Goal: Navigation & Orientation: Find specific page/section

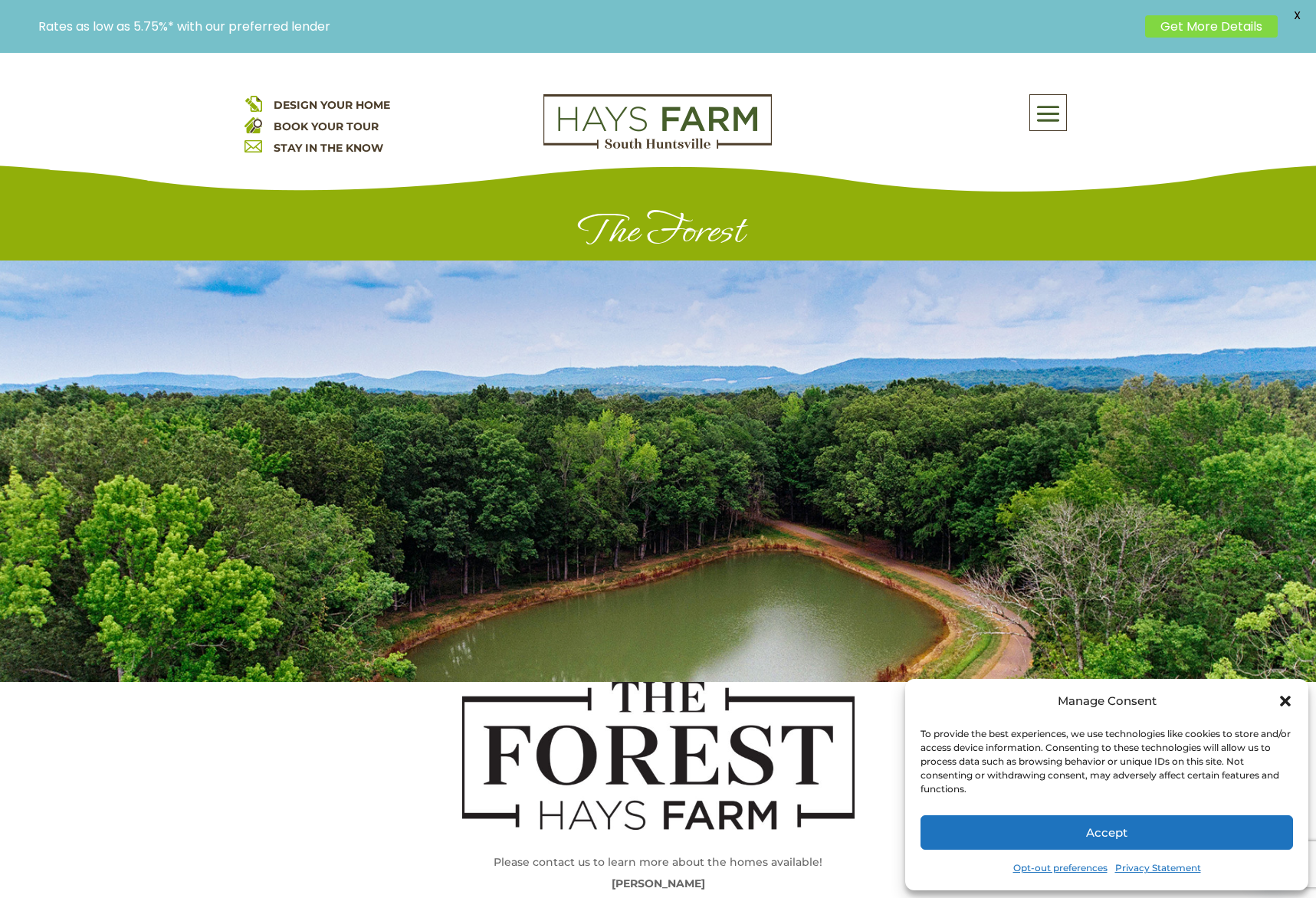
click at [1055, 104] on span at bounding box center [1048, 114] width 36 height 35
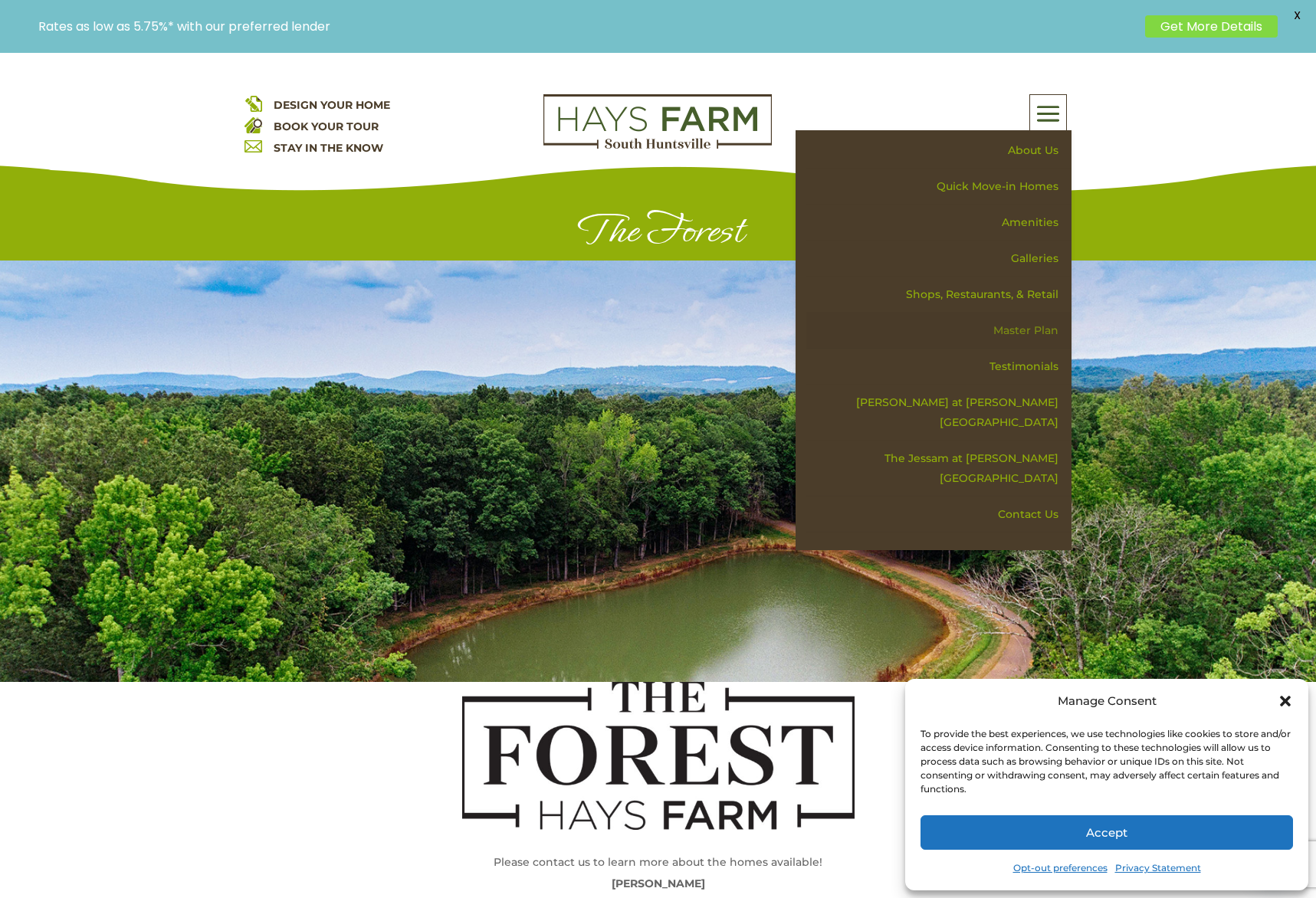
click at [1051, 326] on link "Master Plan" at bounding box center [938, 331] width 265 height 36
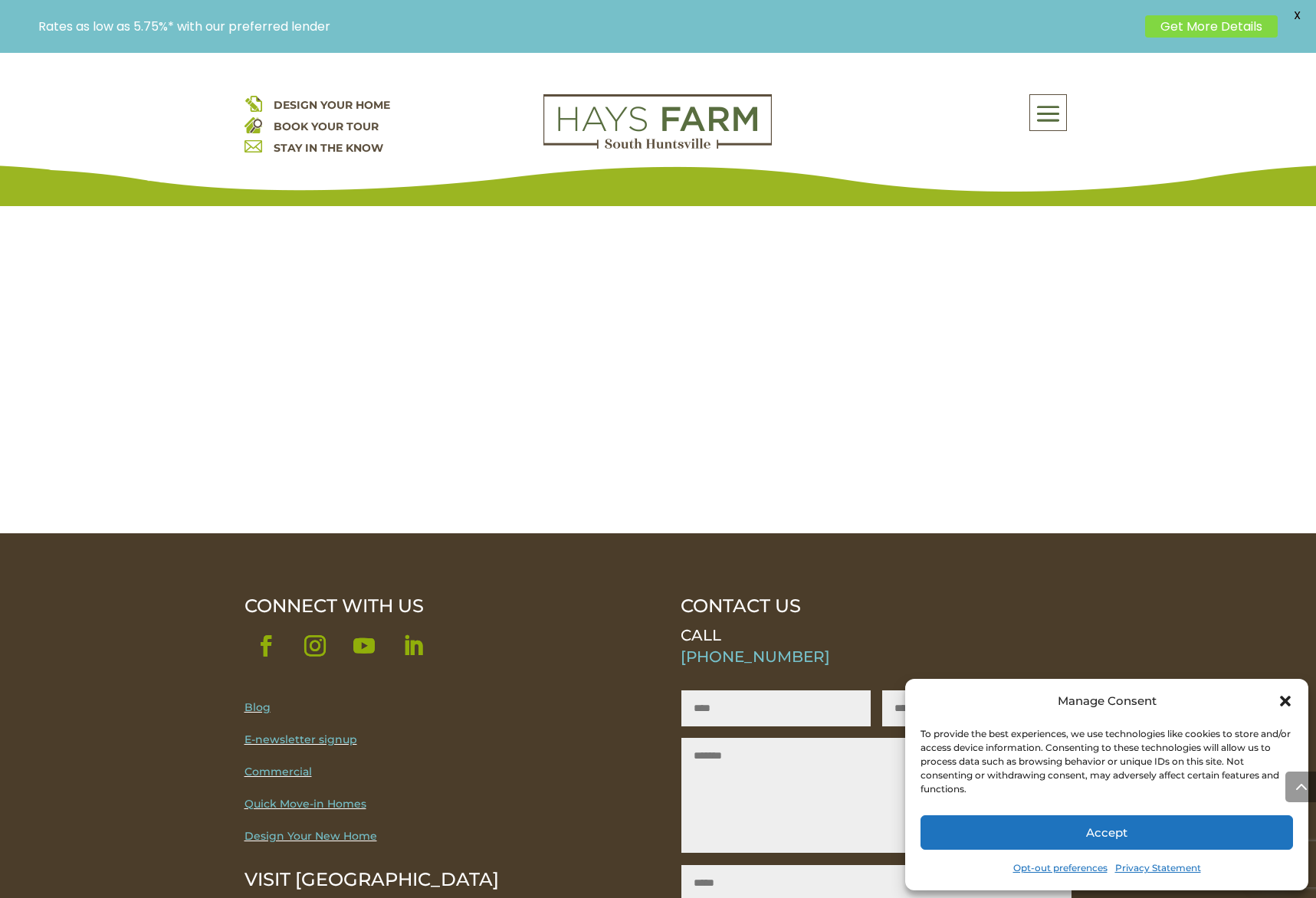
scroll to position [1924, 0]
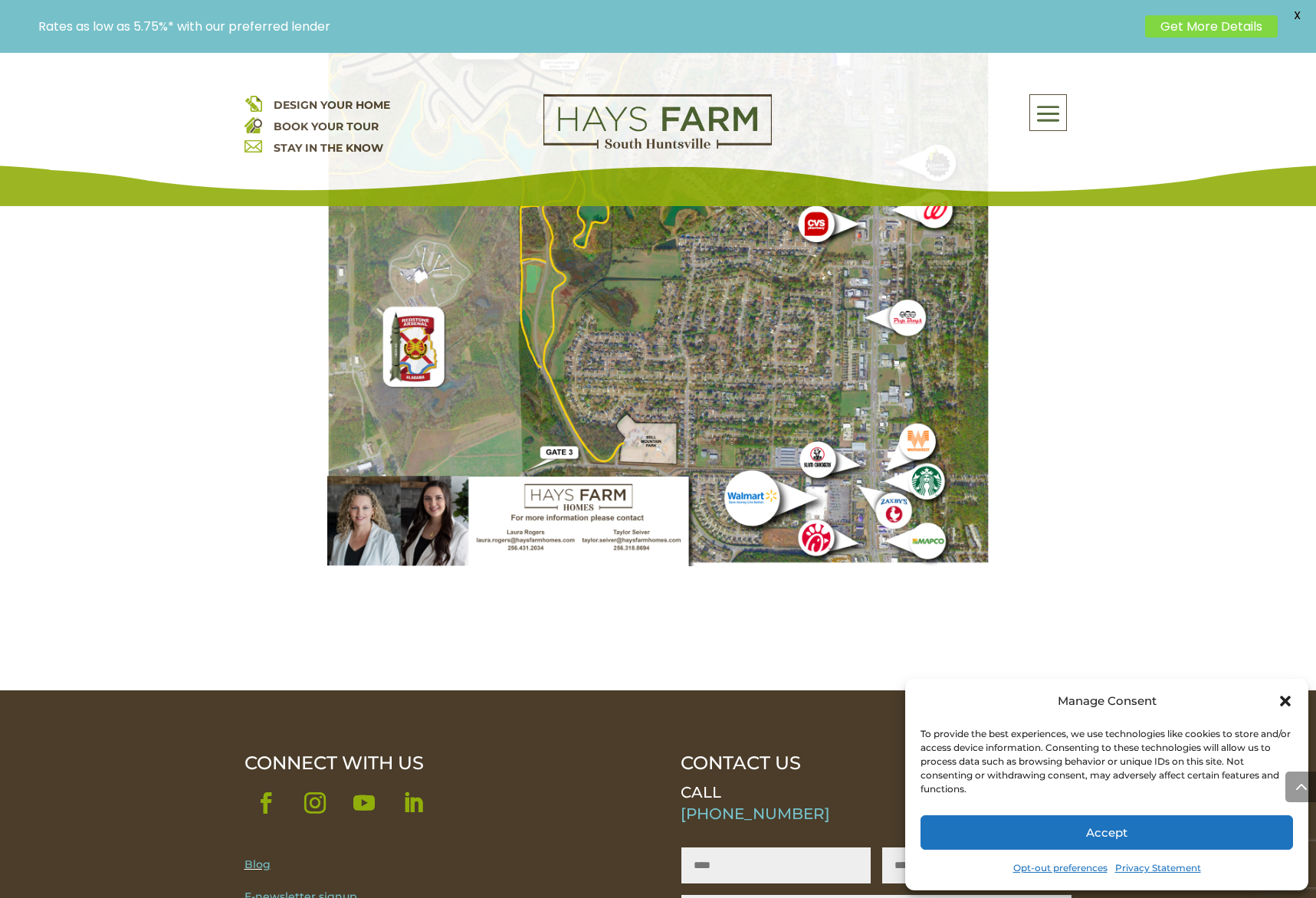
scroll to position [1781, 0]
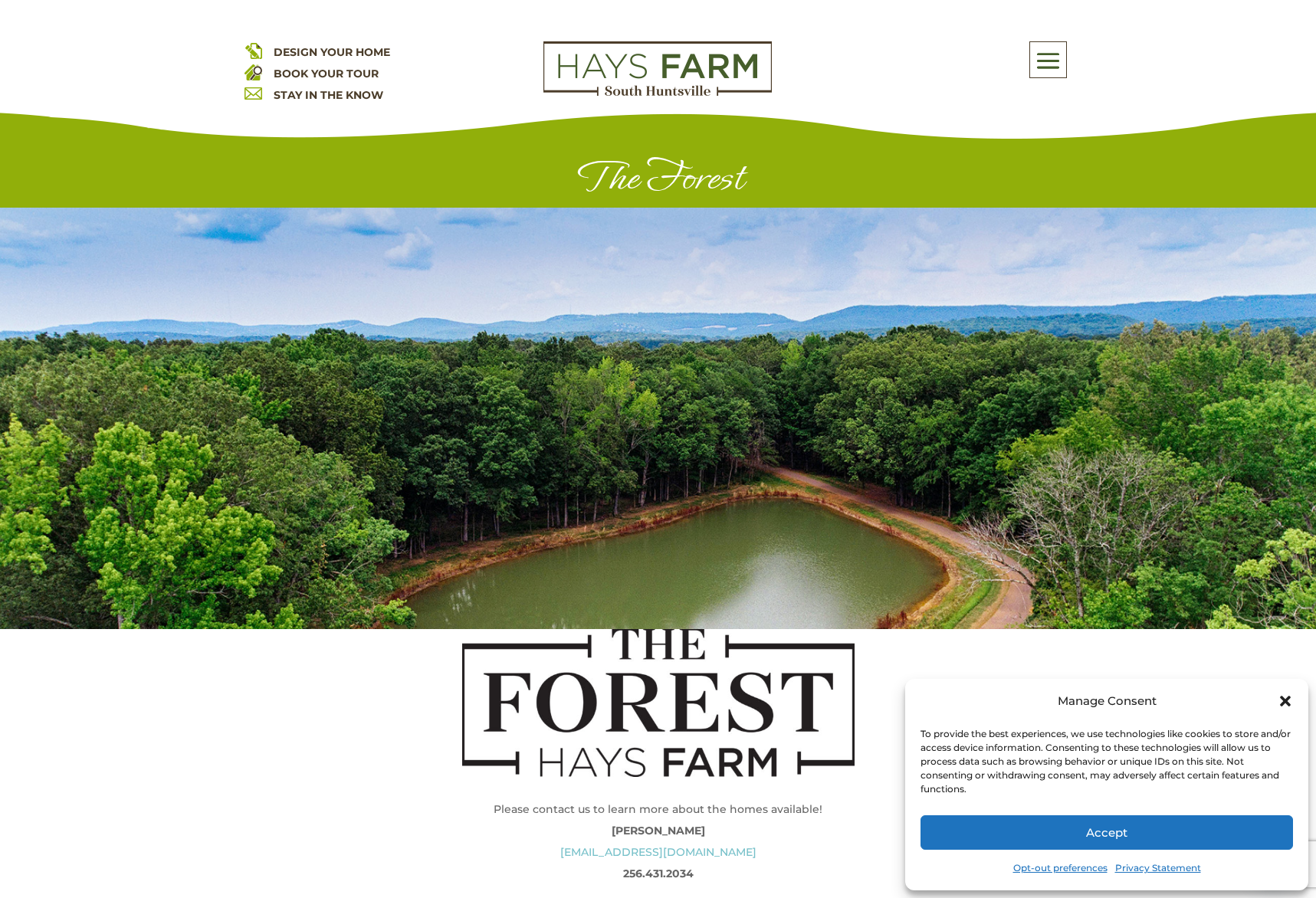
click at [615, 70] on img at bounding box center [657, 69] width 228 height 55
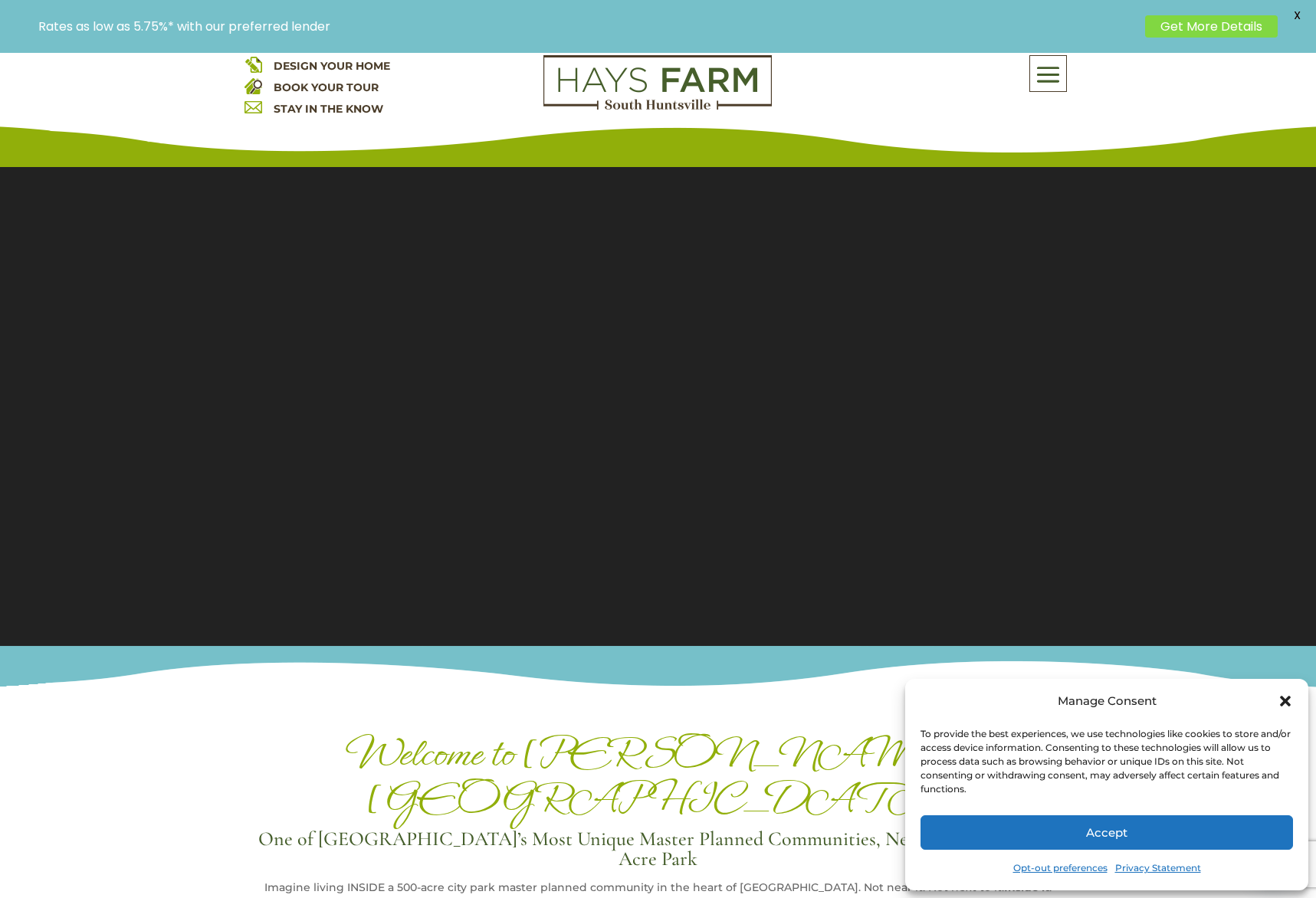
click at [1041, 62] on div "About Us Quick Move-in Homes Amenities Galleries Shops, Restaurants, & Retail M…" at bounding box center [1048, 73] width 36 height 35
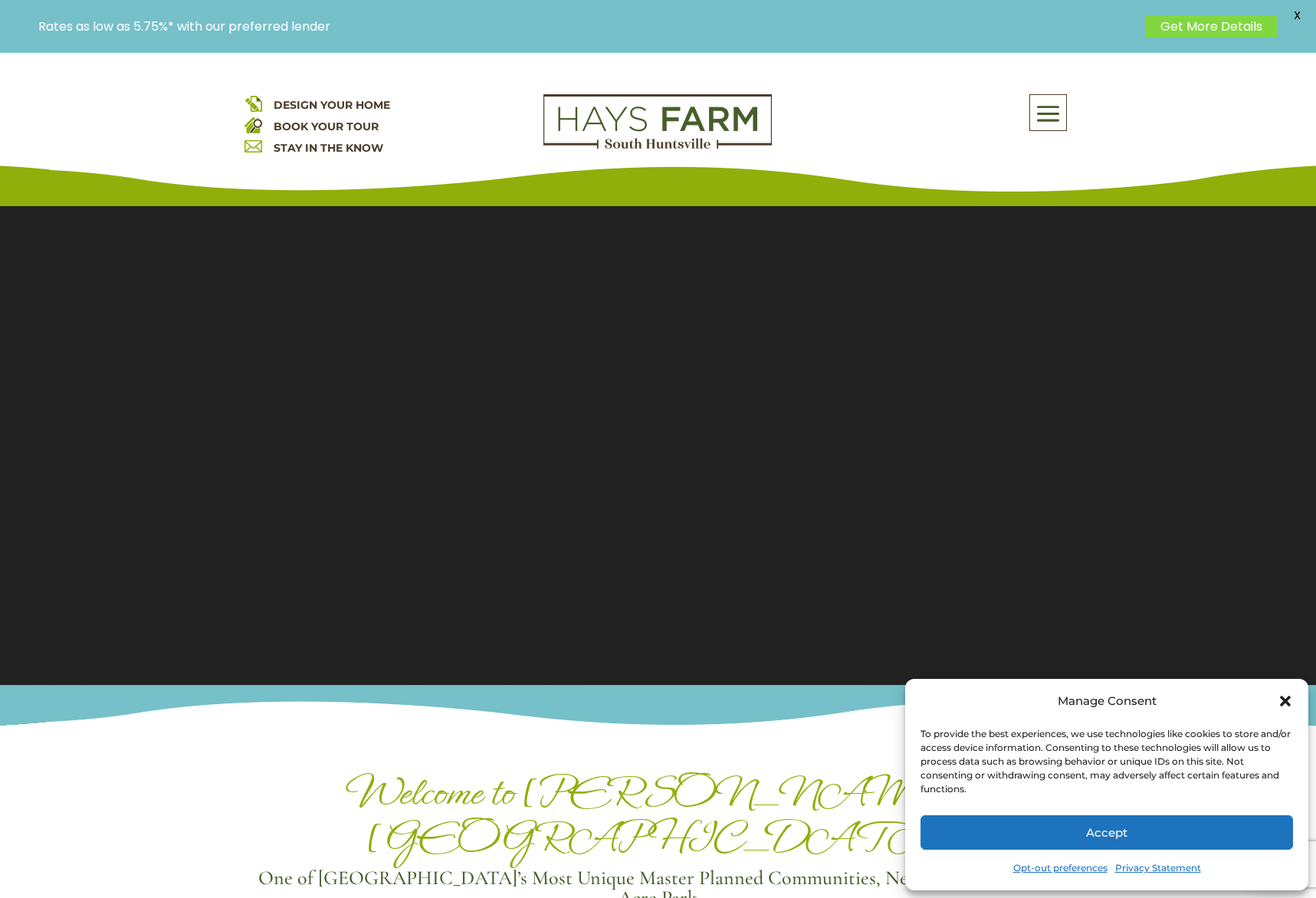
click at [1043, 109] on span at bounding box center [1048, 114] width 36 height 35
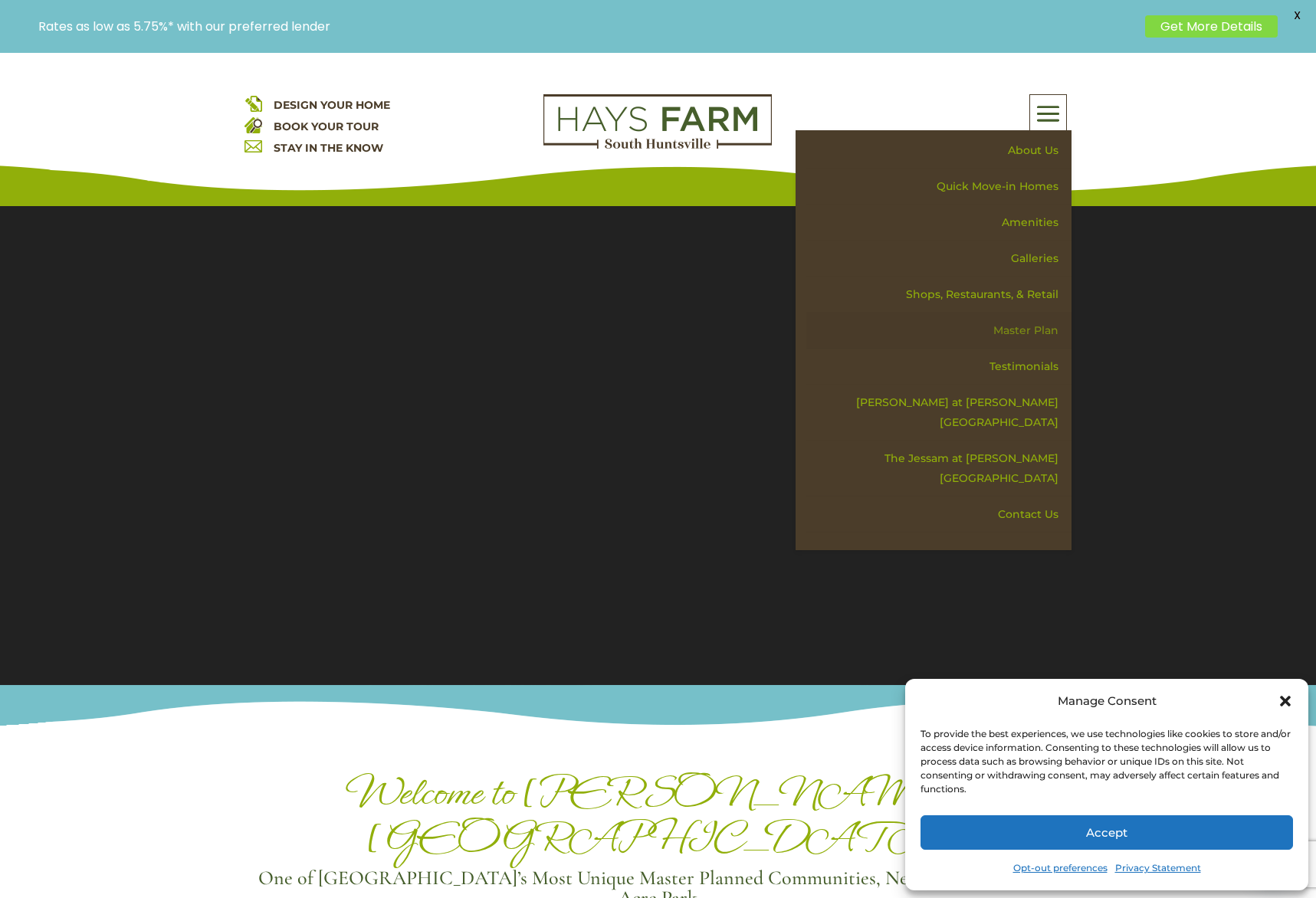
click at [1016, 331] on link "Master Plan" at bounding box center [938, 331] width 265 height 36
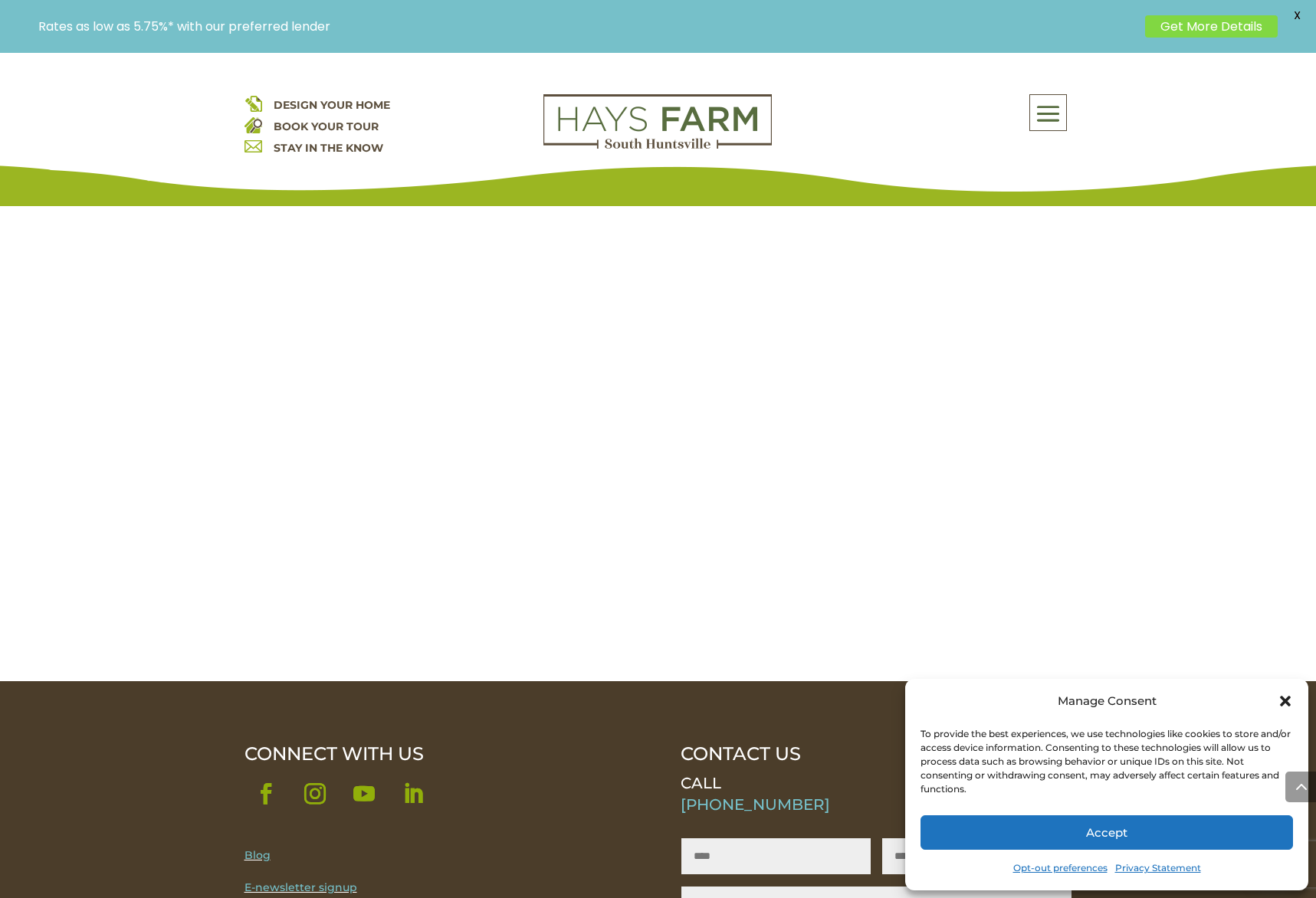
scroll to position [1765, 0]
